Goal: Task Accomplishment & Management: Manage account settings

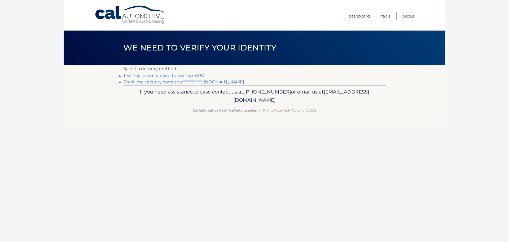
click at [148, 76] on link "Text my security code to xxx-xxx-6167" at bounding box center [163, 75] width 81 height 5
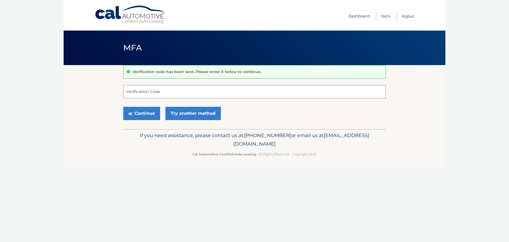
click at [148, 92] on input "Verification Code" at bounding box center [254, 91] width 262 height 13
type input "153748"
click at [142, 114] on button "Continue" at bounding box center [141, 113] width 37 height 13
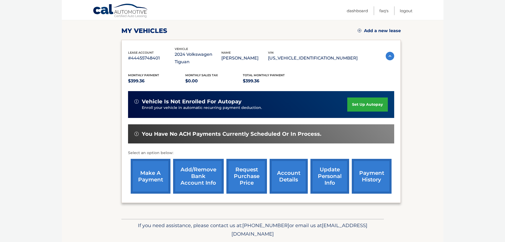
scroll to position [80, 0]
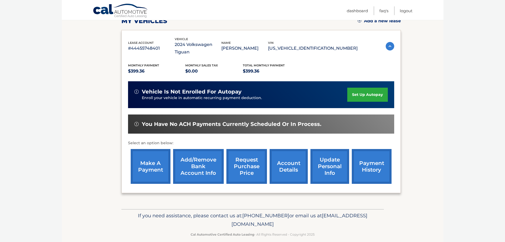
click at [152, 156] on link "make a payment" at bounding box center [151, 166] width 40 height 35
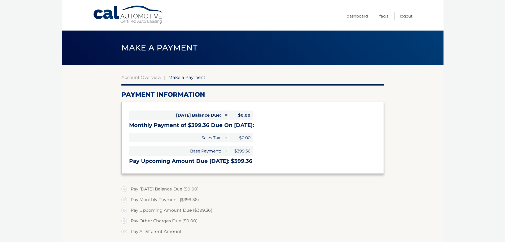
select select "ZGZlNzM3MDQtZDk3YS00NjY0LThmYTAtMWFjMzAxZWVjOTI3"
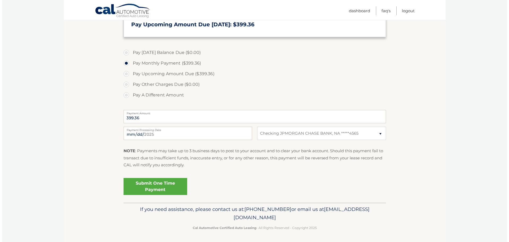
scroll to position [137, 0]
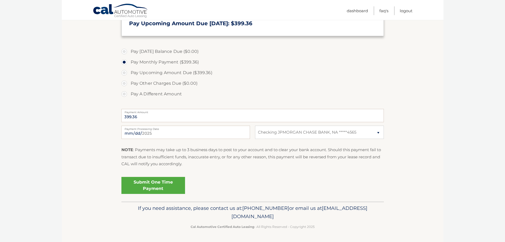
click at [156, 186] on link "Submit One Time Payment" at bounding box center [153, 185] width 64 height 17
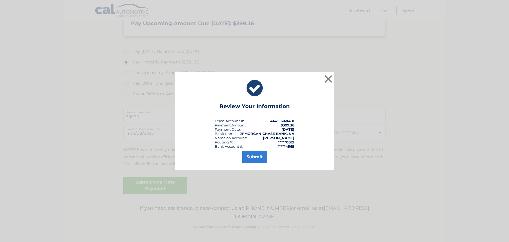
click at [280, 157] on div "Submit" at bounding box center [255, 155] width 146 height 15
click at [256, 157] on button "Submit" at bounding box center [254, 156] width 25 height 13
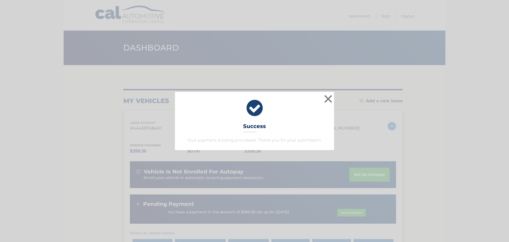
click at [253, 108] on icon at bounding box center [255, 107] width 146 height 19
click at [329, 98] on button "×" at bounding box center [328, 98] width 11 height 11
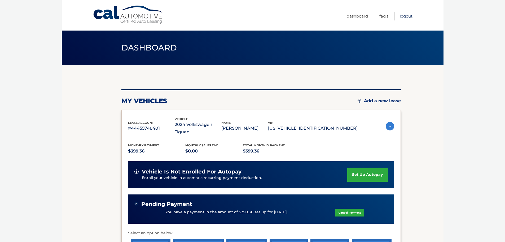
click at [408, 16] on link "Logout" at bounding box center [406, 16] width 13 height 9
